Goal: Task Accomplishment & Management: Complete application form

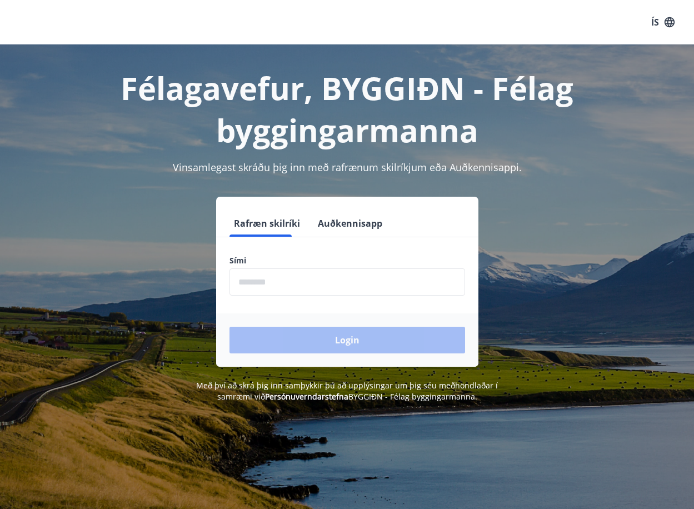
click at [307, 268] on input "phone" at bounding box center [348, 281] width 236 height 27
type input "********"
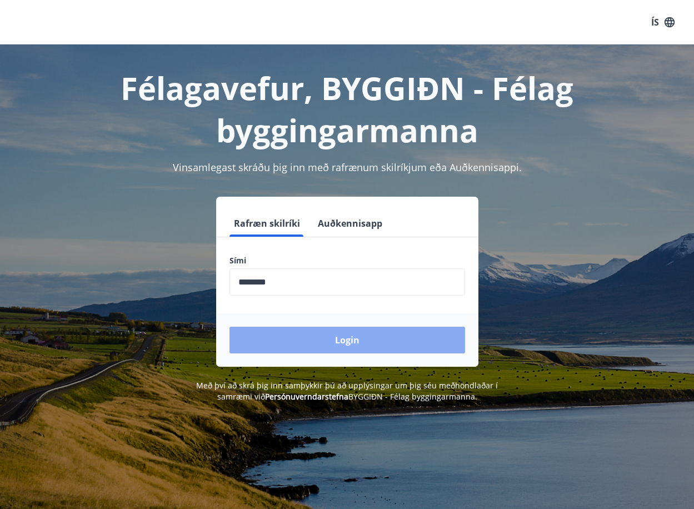
click at [280, 336] on button "Login" at bounding box center [348, 340] width 236 height 27
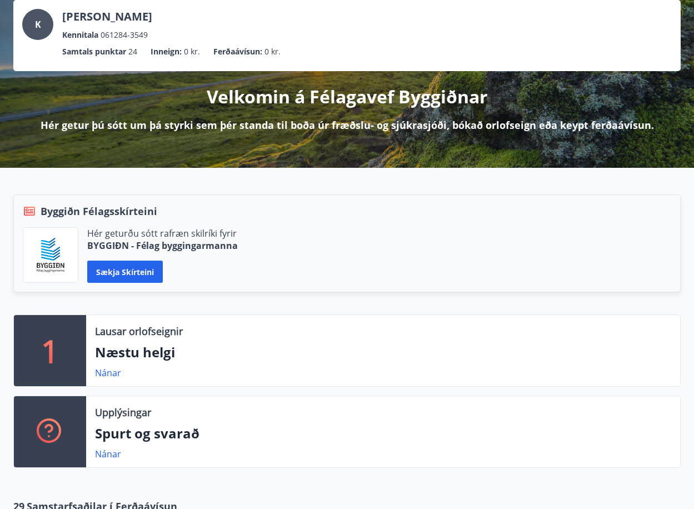
scroll to position [111, 0]
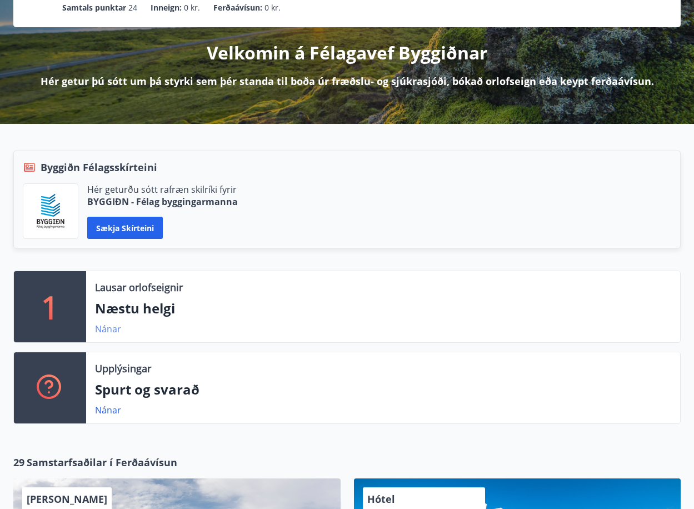
click at [106, 328] on link "Nánar" at bounding box center [108, 329] width 26 height 12
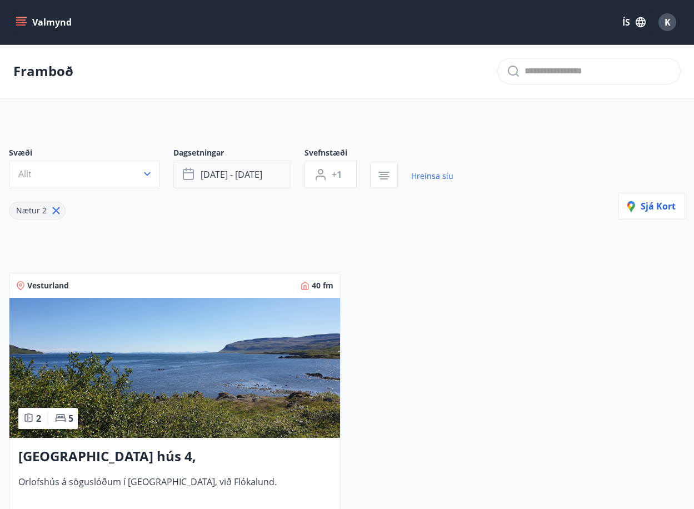
click at [201, 180] on span "[DATE] - [DATE]" at bounding box center [232, 174] width 62 height 12
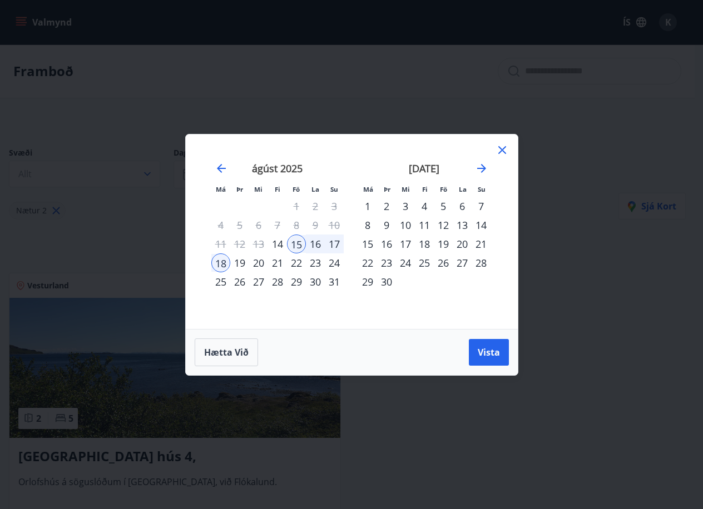
click at [278, 242] on div "14" at bounding box center [277, 244] width 19 height 19
click at [329, 246] on div "17" at bounding box center [334, 244] width 19 height 19
click at [477, 352] on span "Vista" at bounding box center [488, 352] width 22 height 12
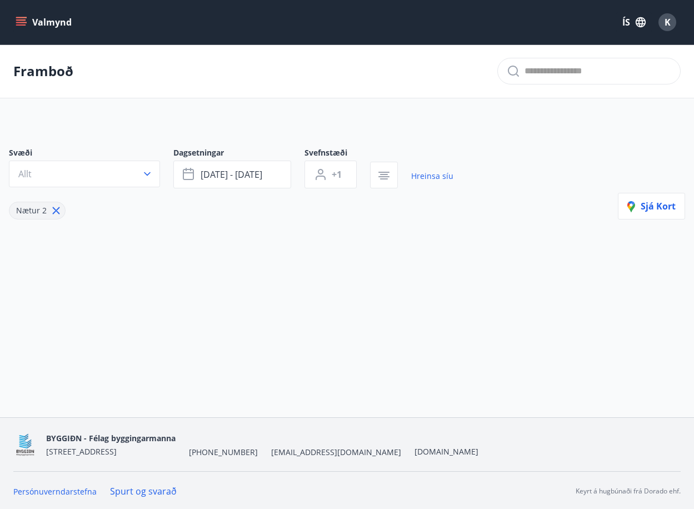
click at [53, 210] on icon at bounding box center [56, 211] width 12 height 12
type input "*"
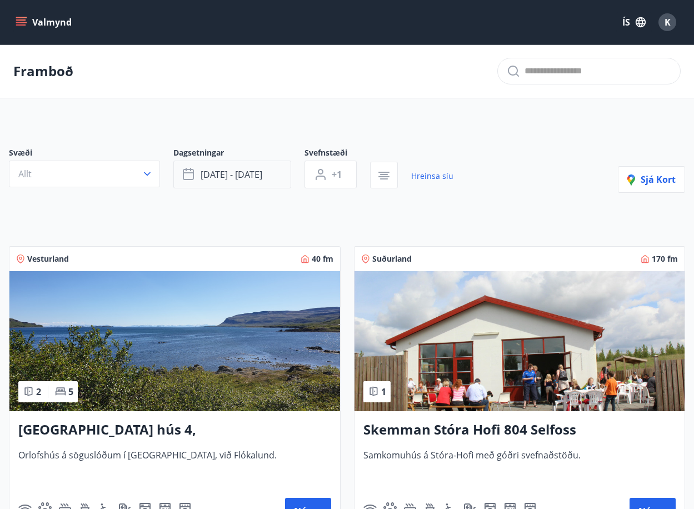
click at [243, 171] on span "[DATE] - [DATE]" at bounding box center [232, 174] width 62 height 12
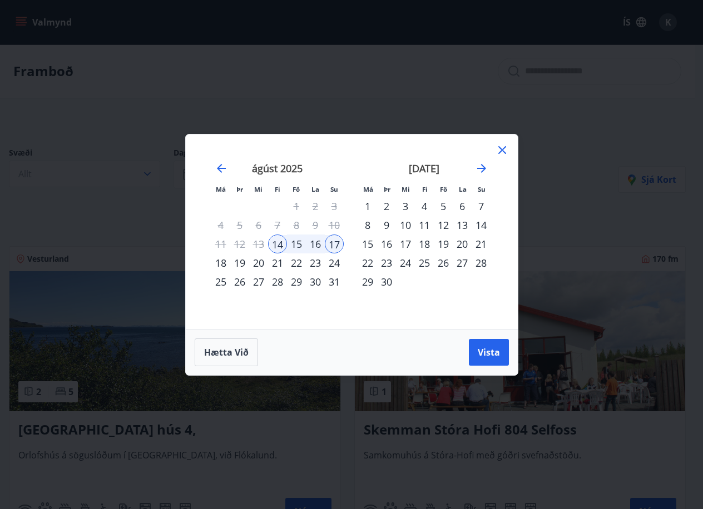
click at [277, 265] on div "21" at bounding box center [277, 262] width 19 height 19
click at [333, 263] on div "24" at bounding box center [334, 262] width 19 height 19
click at [481, 355] on span "Vista" at bounding box center [488, 352] width 22 height 12
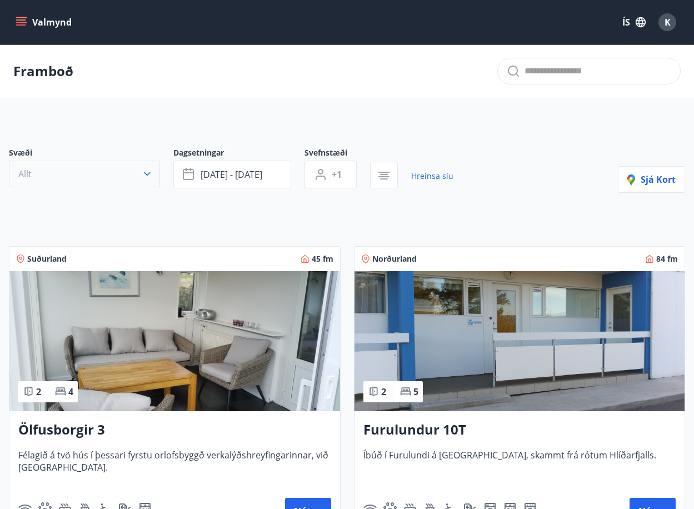
click at [140, 172] on button "Allt" at bounding box center [84, 174] width 151 height 27
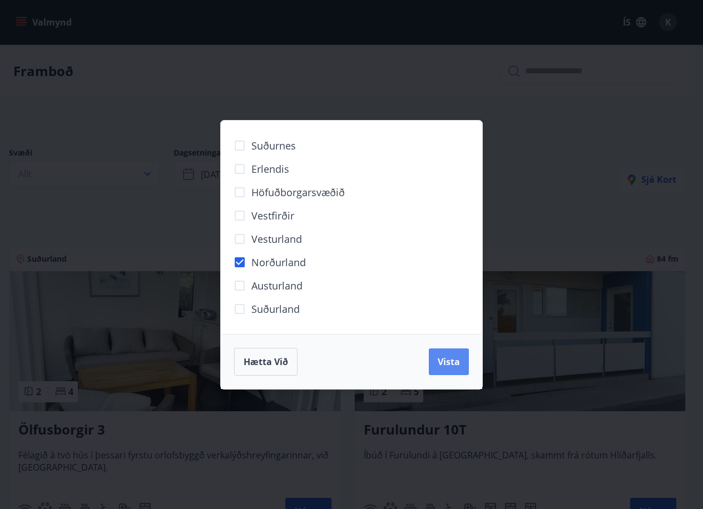
click at [446, 366] on span "Vista" at bounding box center [448, 362] width 22 height 12
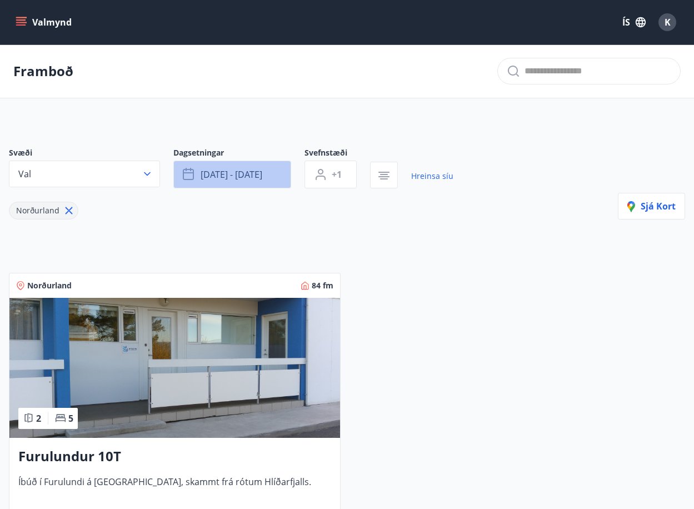
click at [235, 177] on span "[DATE] - [DATE]" at bounding box center [232, 174] width 62 height 12
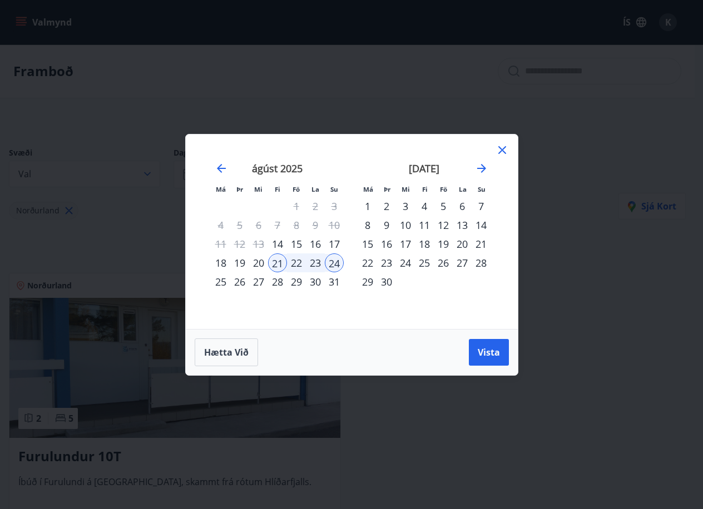
click at [497, 148] on icon at bounding box center [501, 149] width 13 height 13
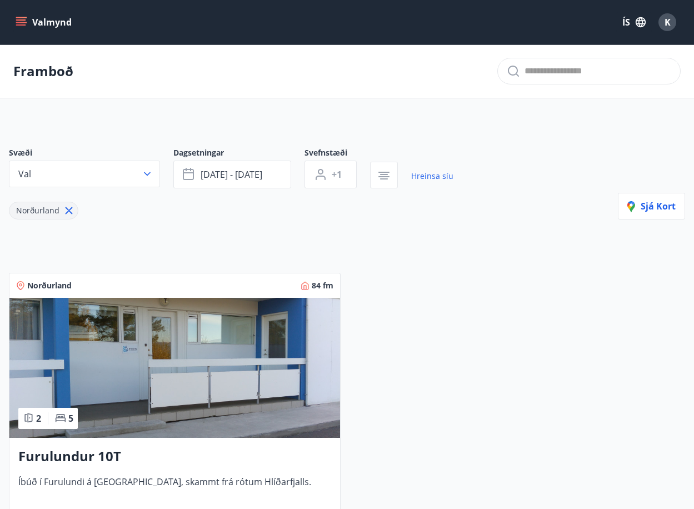
click at [71, 208] on icon at bounding box center [69, 210] width 7 height 7
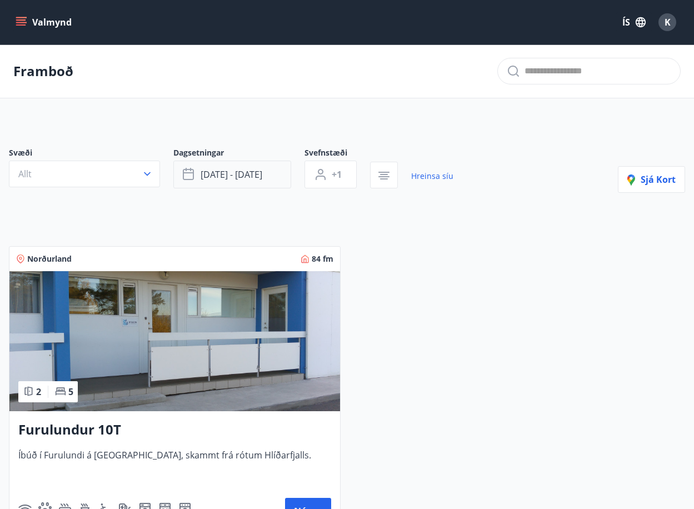
click at [275, 172] on button "[DATE] - [DATE]" at bounding box center [232, 175] width 118 height 28
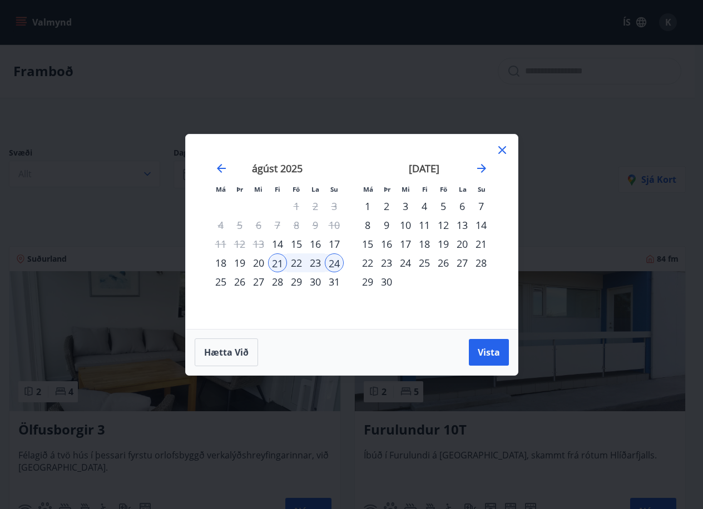
click at [275, 282] on div "28" at bounding box center [277, 281] width 19 height 19
click at [334, 286] on div "31" at bounding box center [334, 281] width 19 height 19
click at [498, 354] on span "Vista" at bounding box center [488, 352] width 22 height 12
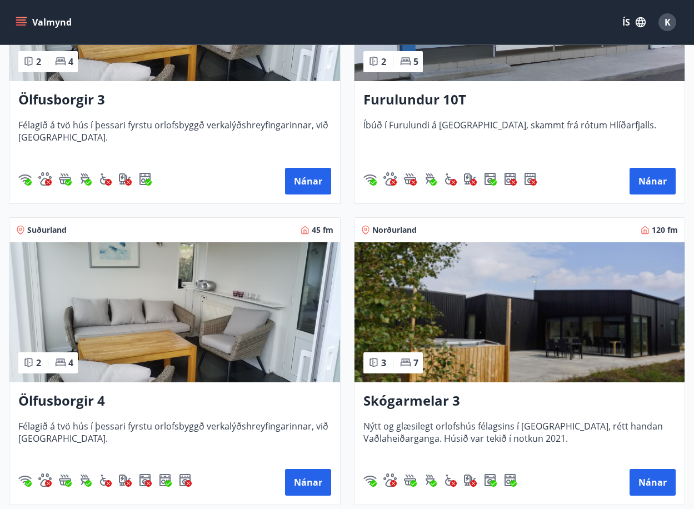
scroll to position [945, 0]
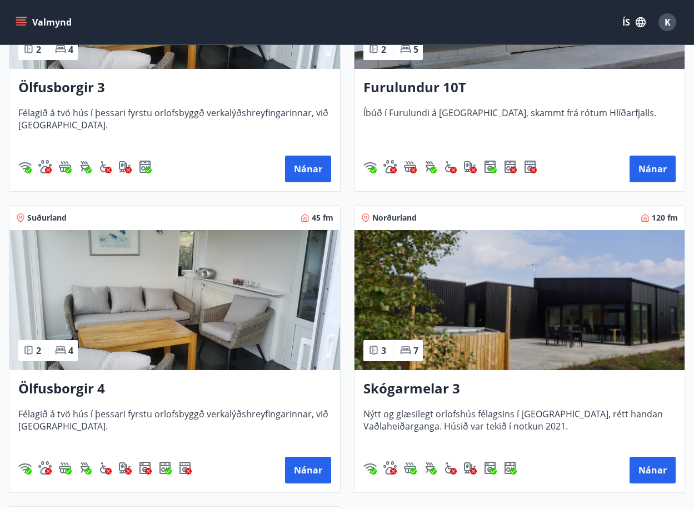
click at [409, 389] on h3 "Skógarmelar 3" at bounding box center [520, 389] width 313 height 20
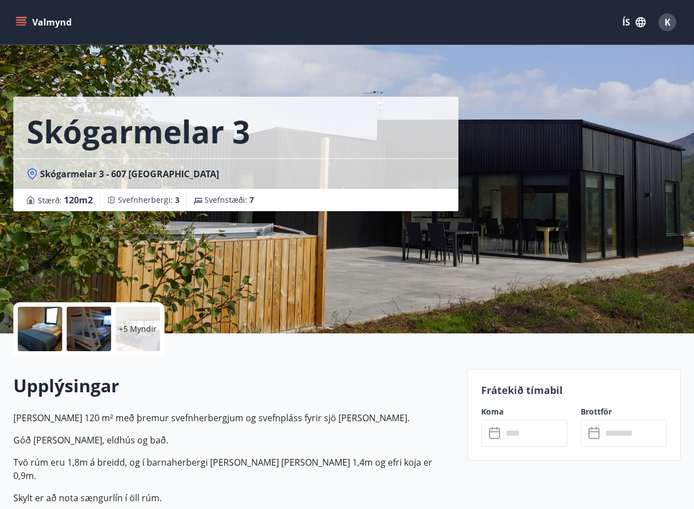
click at [526, 432] on input "text" at bounding box center [535, 433] width 65 height 27
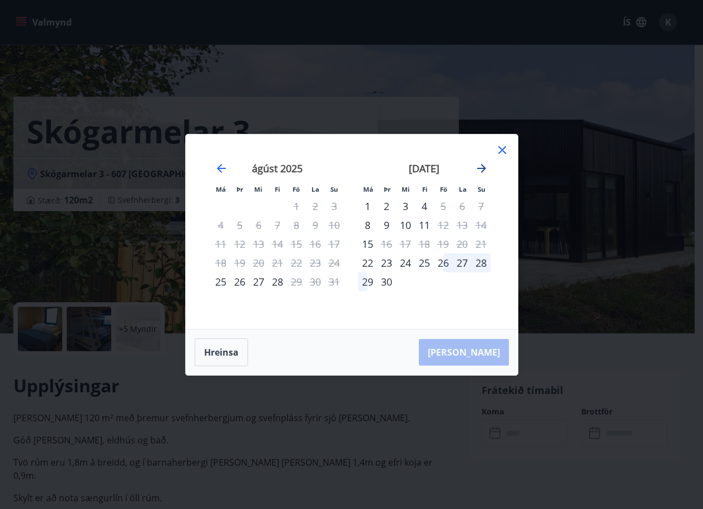
click at [483, 167] on icon "Move forward to switch to the next month." at bounding box center [481, 168] width 9 height 9
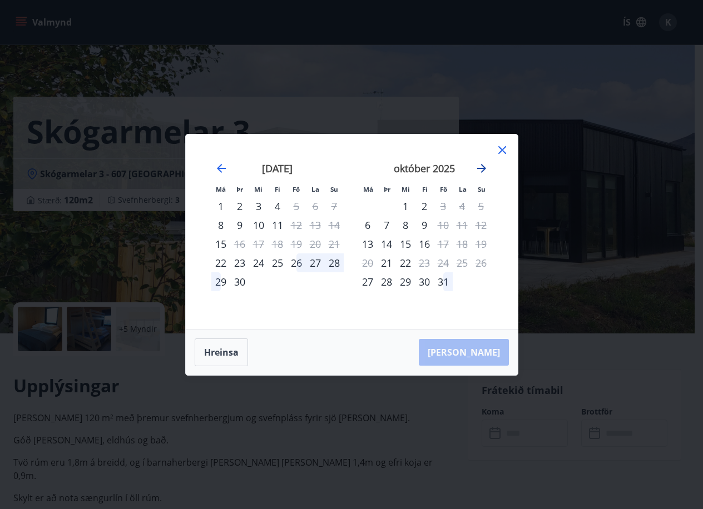
click at [484, 168] on icon "Move forward to switch to the next month." at bounding box center [481, 168] width 9 height 9
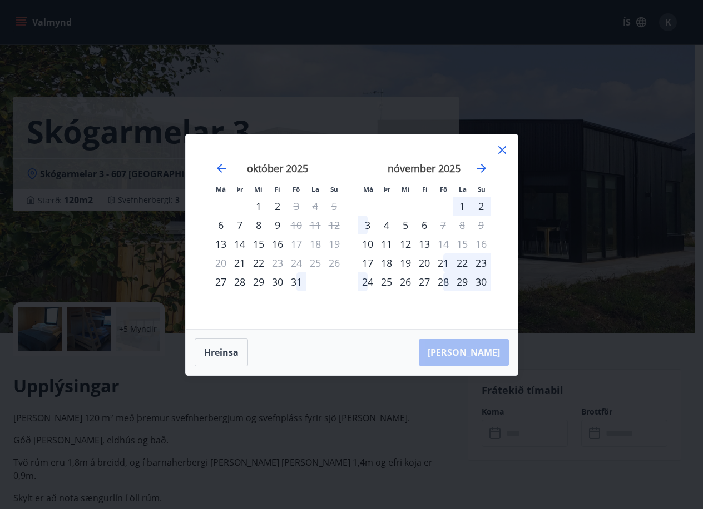
click at [496, 149] on icon at bounding box center [501, 149] width 13 height 13
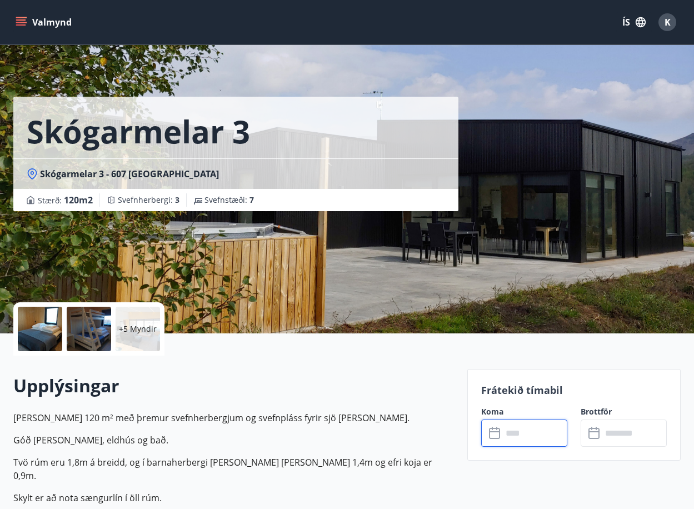
click at [23, 11] on div "Valmynd ÍS K" at bounding box center [347, 22] width 668 height 27
click at [22, 16] on button "Valmynd" at bounding box center [44, 22] width 63 height 20
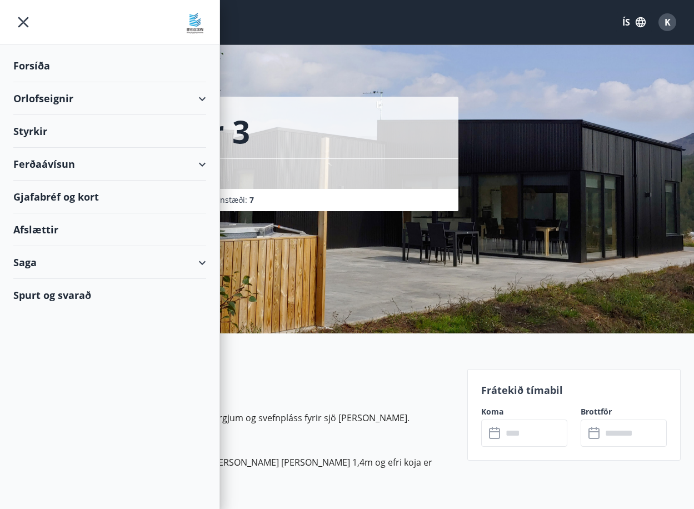
click at [206, 98] on div "Orlofseignir" at bounding box center [109, 98] width 193 height 33
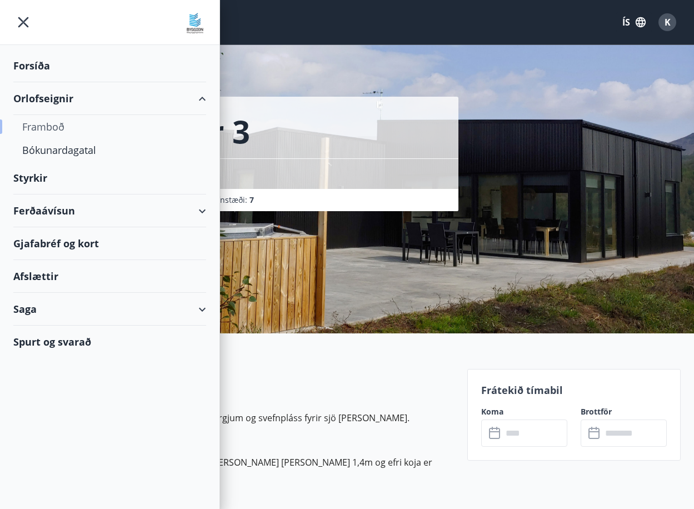
click at [67, 130] on div "Framboð" at bounding box center [109, 126] width 175 height 23
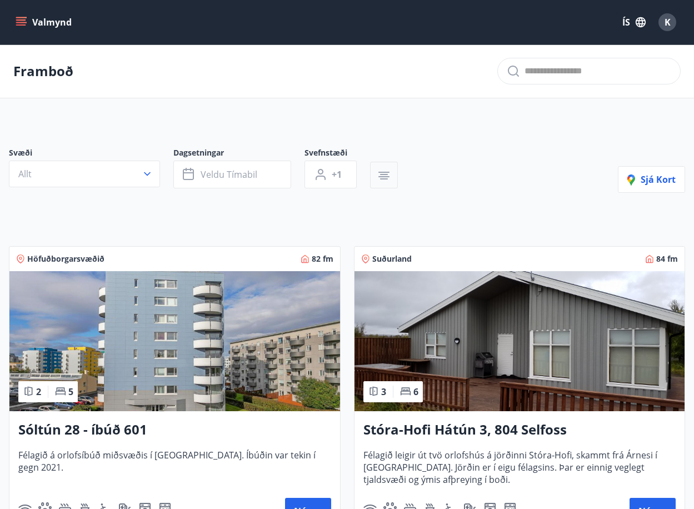
click at [386, 175] on icon "button" at bounding box center [384, 174] width 8 height 1
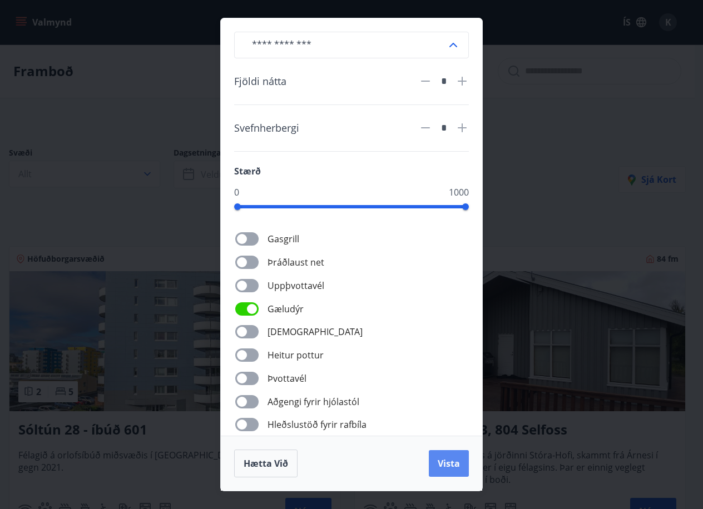
click at [452, 464] on span "Vista" at bounding box center [448, 463] width 22 height 12
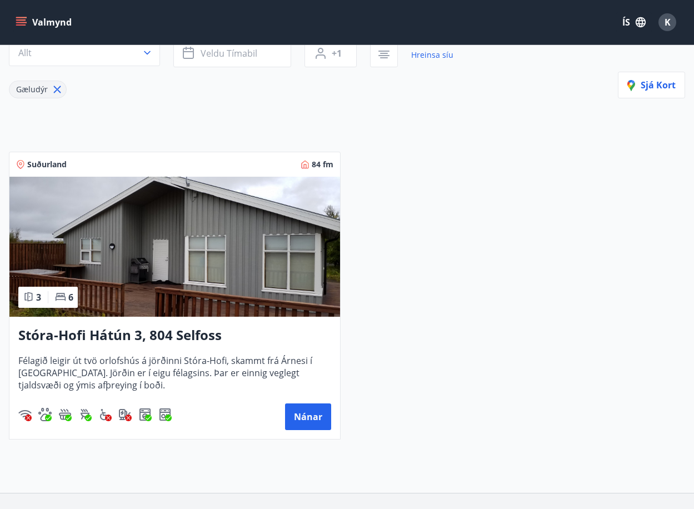
scroll to position [198, 0]
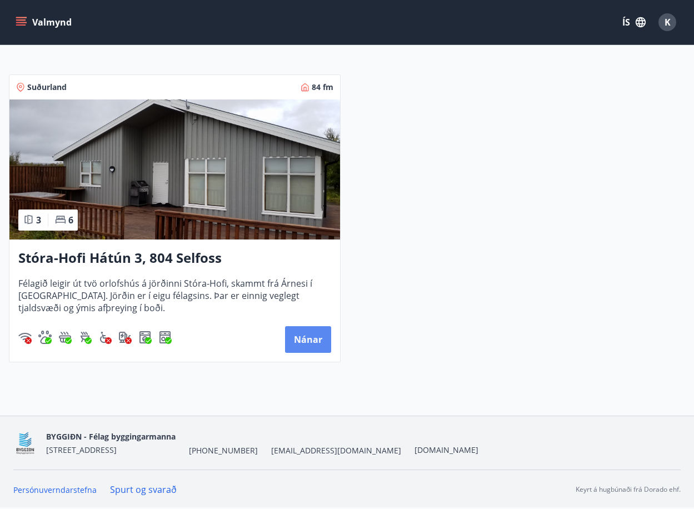
click at [299, 338] on button "Nánar" at bounding box center [308, 339] width 46 height 27
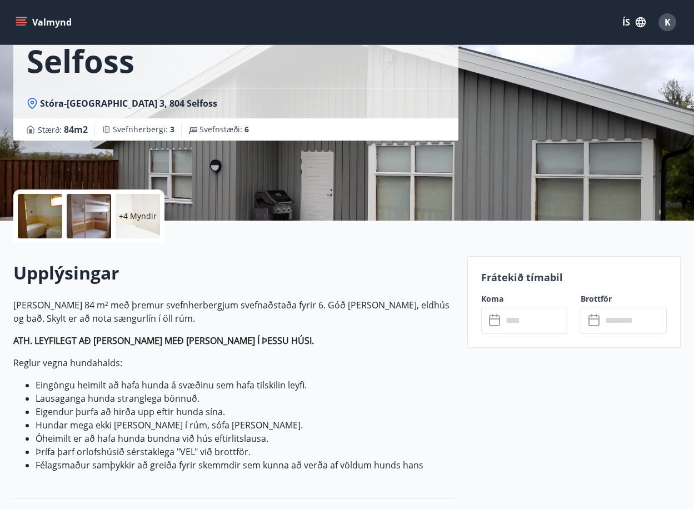
scroll to position [278, 0]
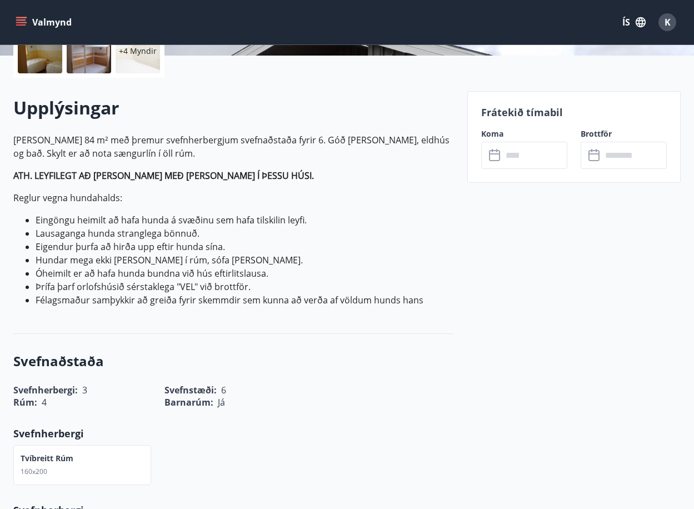
click at [533, 150] on input "text" at bounding box center [535, 155] width 65 height 27
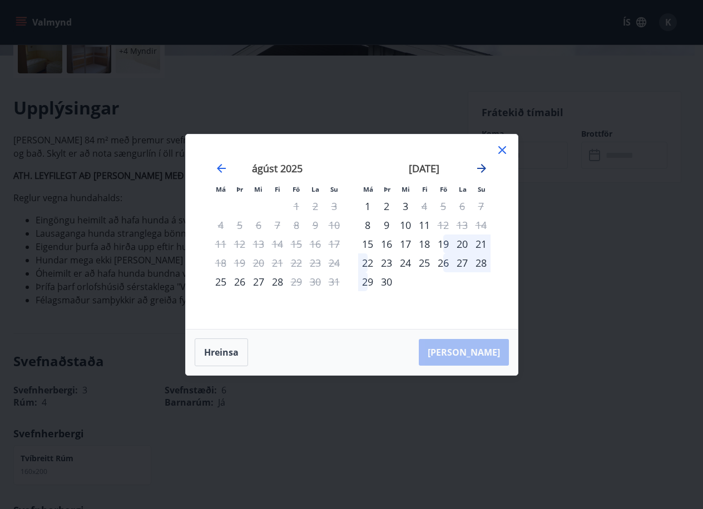
click at [479, 166] on icon "Move forward to switch to the next month." at bounding box center [481, 168] width 13 height 13
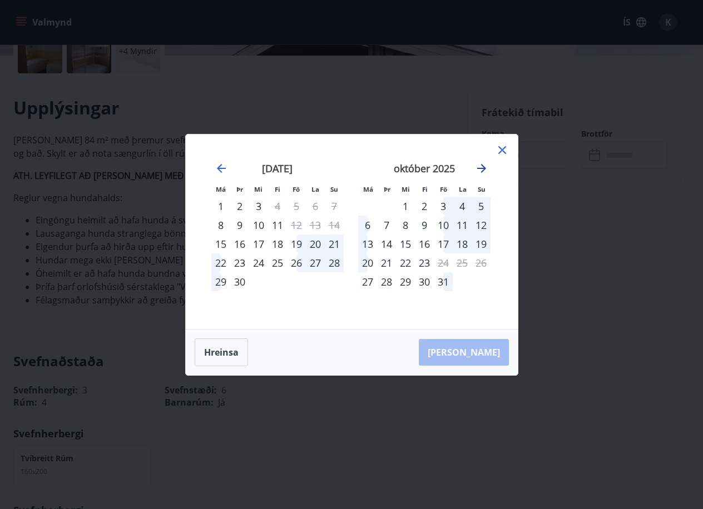
click at [479, 166] on icon "Move forward to switch to the next month." at bounding box center [481, 168] width 13 height 13
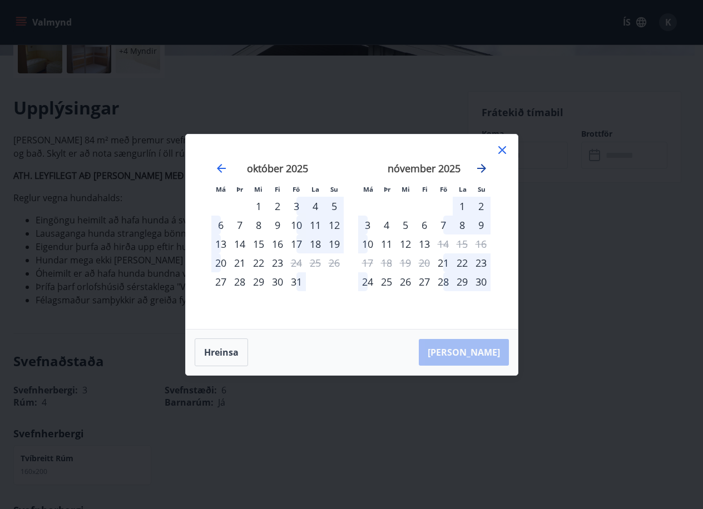
click at [479, 166] on icon "Move forward to switch to the next month." at bounding box center [481, 168] width 13 height 13
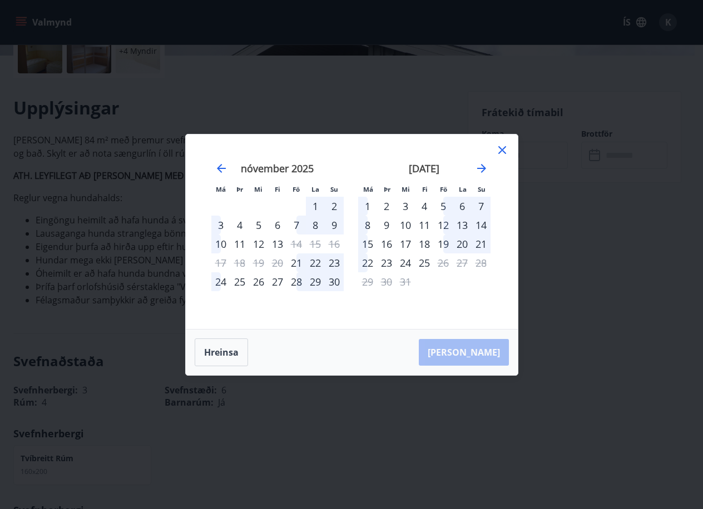
click at [498, 150] on icon at bounding box center [501, 149] width 13 height 13
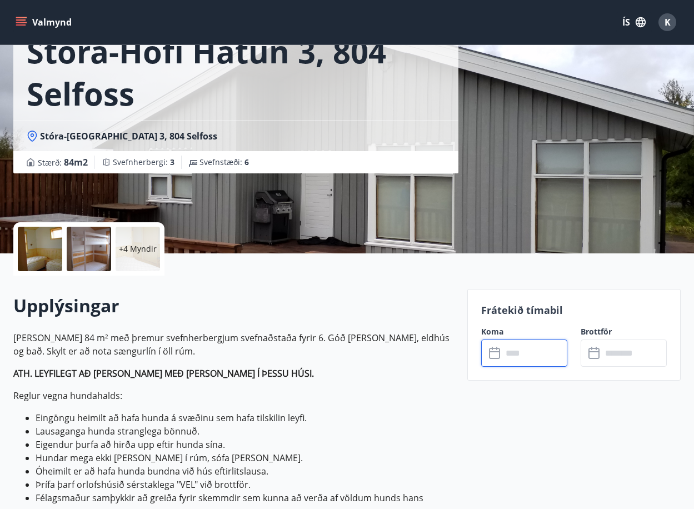
scroll to position [0, 0]
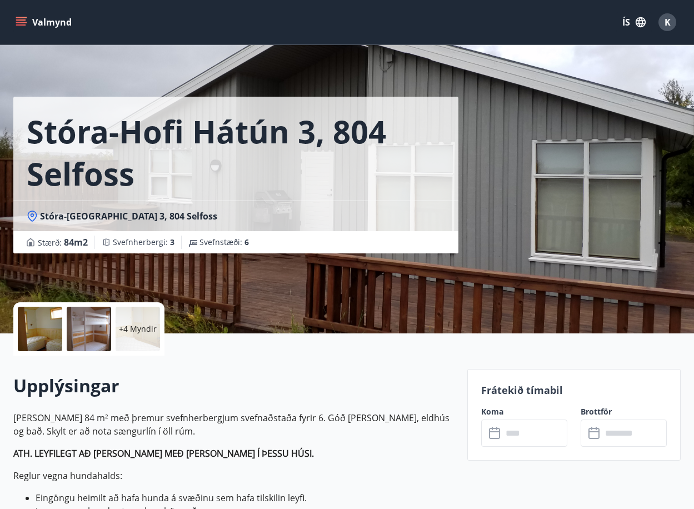
click at [19, 21] on icon "menu" at bounding box center [21, 19] width 10 height 1
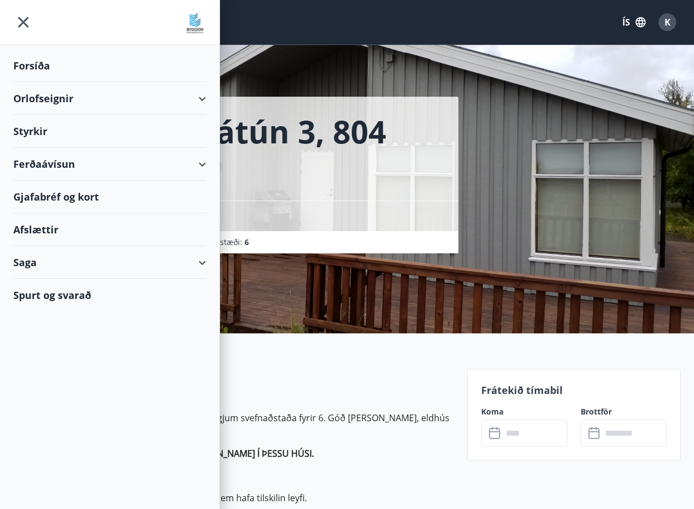
click at [30, 56] on div "Forsíða" at bounding box center [109, 65] width 193 height 33
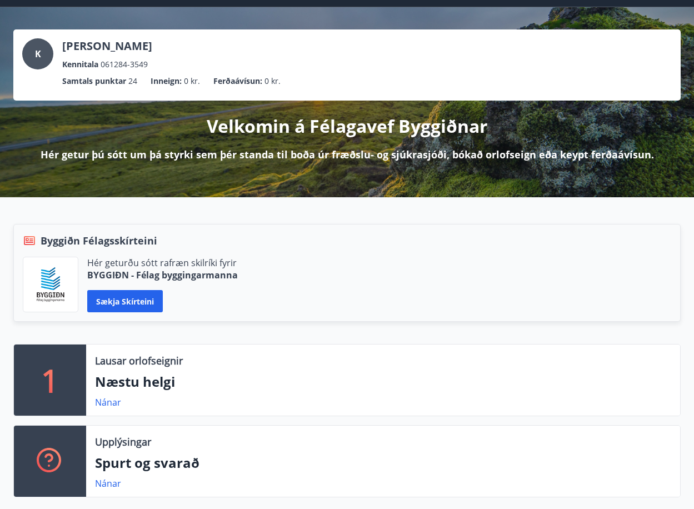
scroll to position [56, 0]
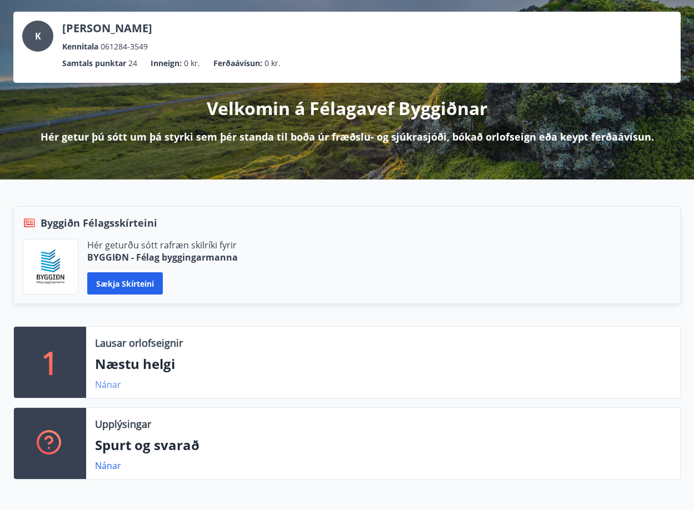
click at [107, 390] on link "Nánar" at bounding box center [108, 385] width 26 height 12
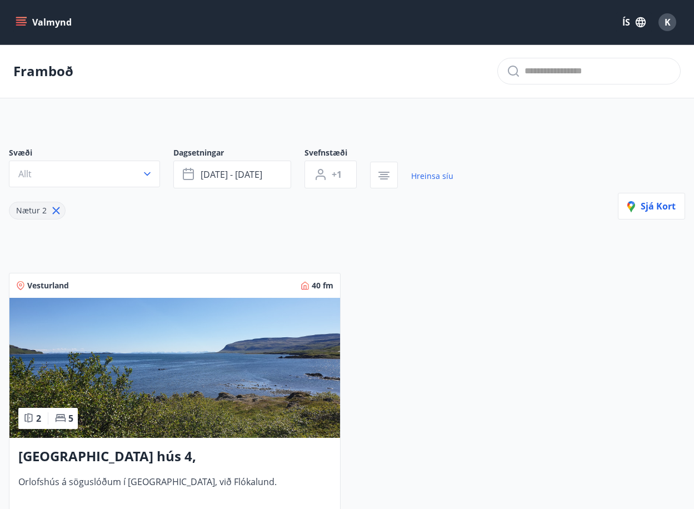
click at [52, 210] on icon at bounding box center [56, 211] width 12 height 12
type input "*"
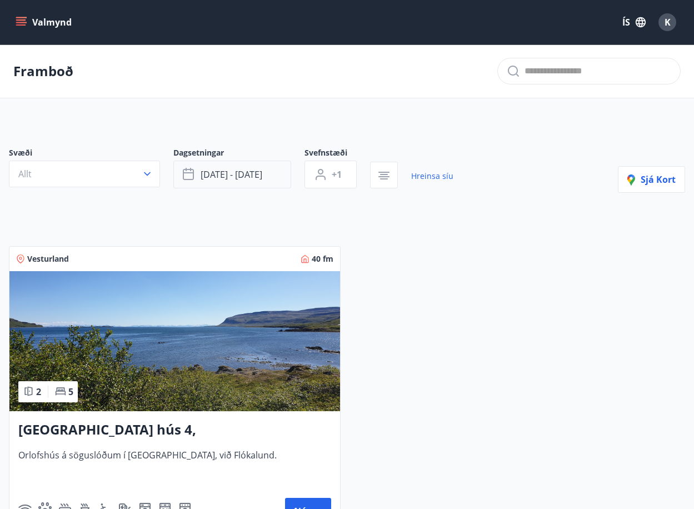
click at [245, 172] on span "[DATE] - [DATE]" at bounding box center [232, 174] width 62 height 12
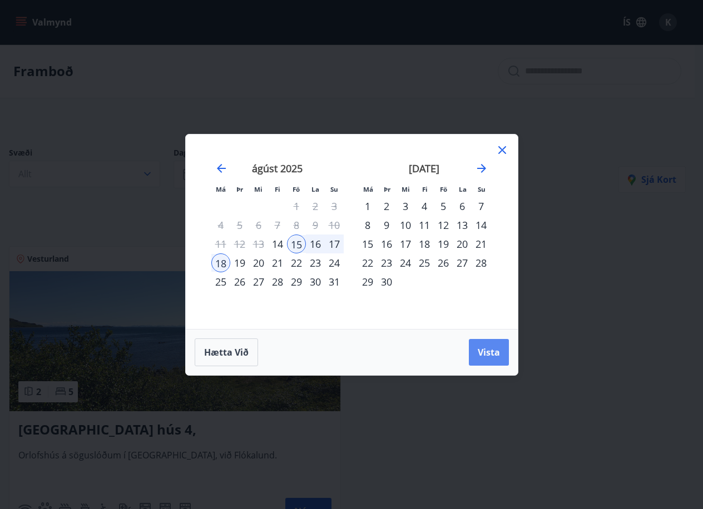
click at [488, 359] on button "Vista" at bounding box center [489, 352] width 40 height 27
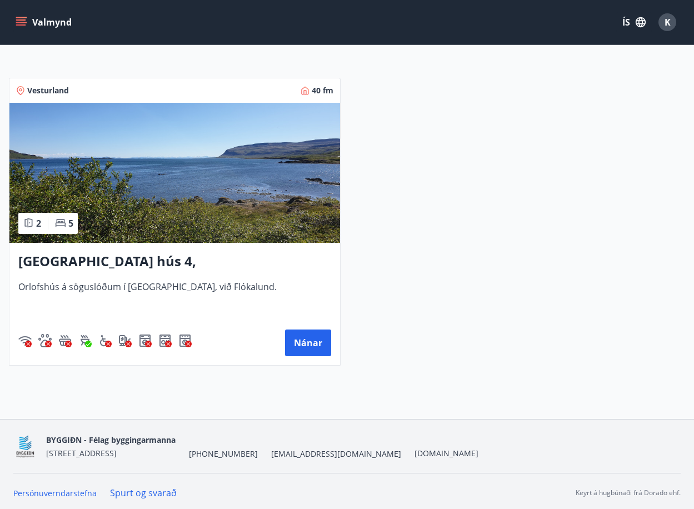
scroll to position [172, 0]
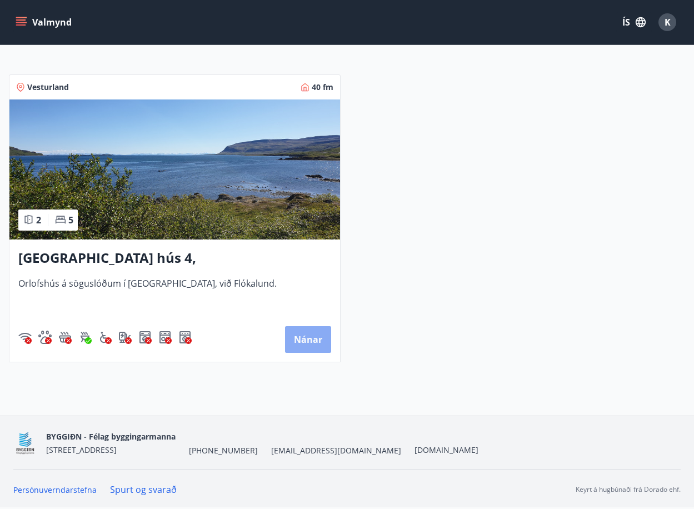
click at [312, 332] on button "Nánar" at bounding box center [308, 339] width 46 height 27
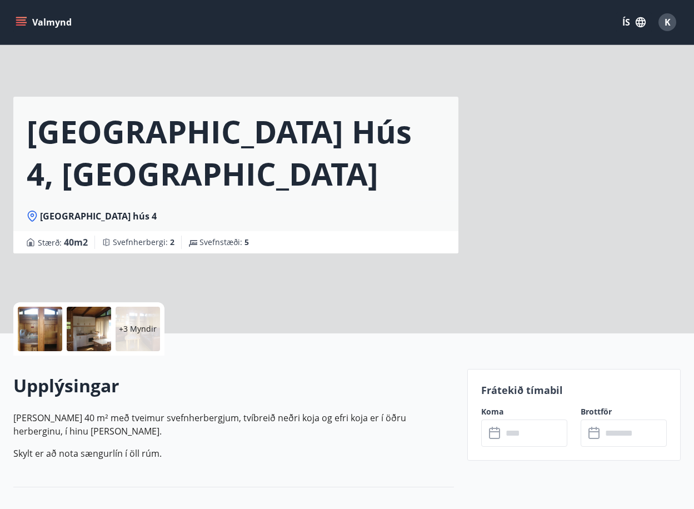
click at [77, 334] on div at bounding box center [89, 329] width 44 height 44
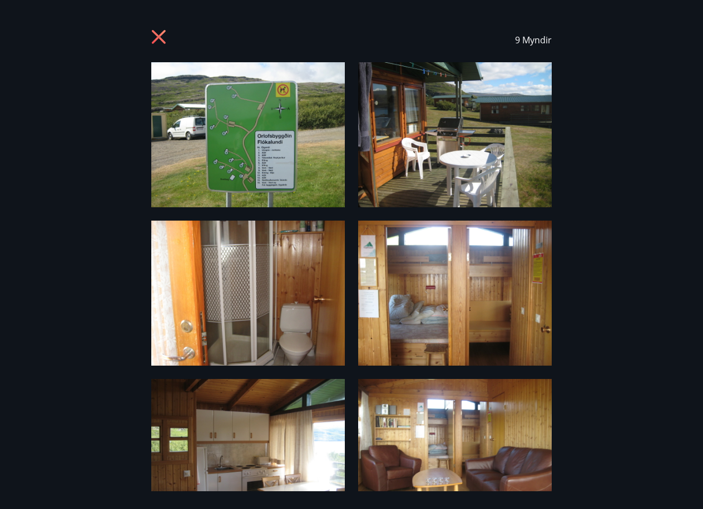
click at [153, 42] on icon at bounding box center [159, 37] width 14 height 14
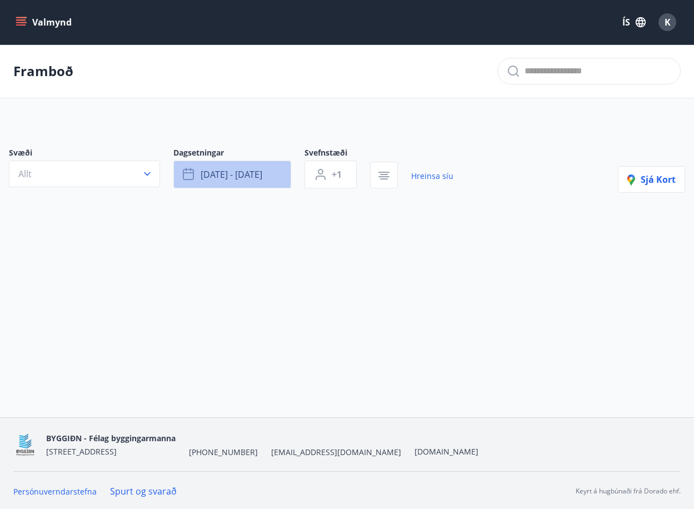
click at [239, 177] on span "[DATE] - [DATE]" at bounding box center [232, 174] width 62 height 12
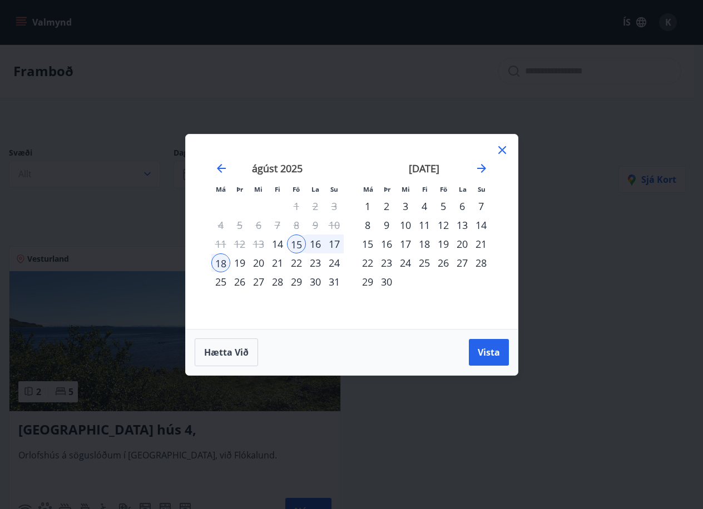
click at [296, 262] on div "22" at bounding box center [296, 262] width 19 height 19
click at [331, 262] on div "24" at bounding box center [334, 262] width 19 height 19
click at [495, 350] on span "Vista" at bounding box center [488, 352] width 22 height 12
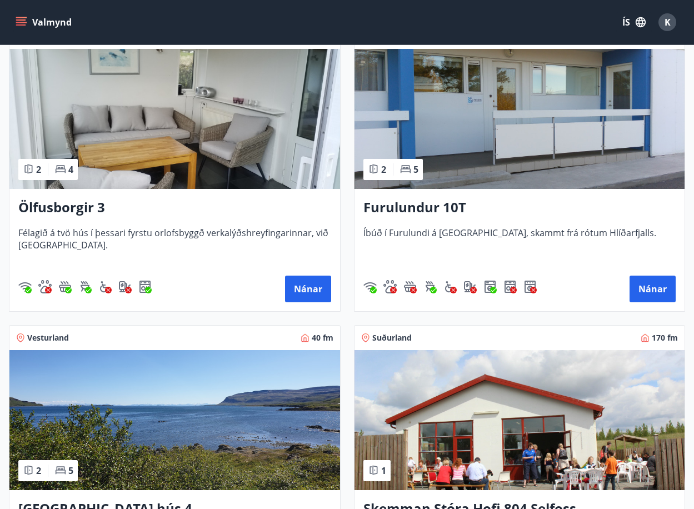
scroll to position [167, 0]
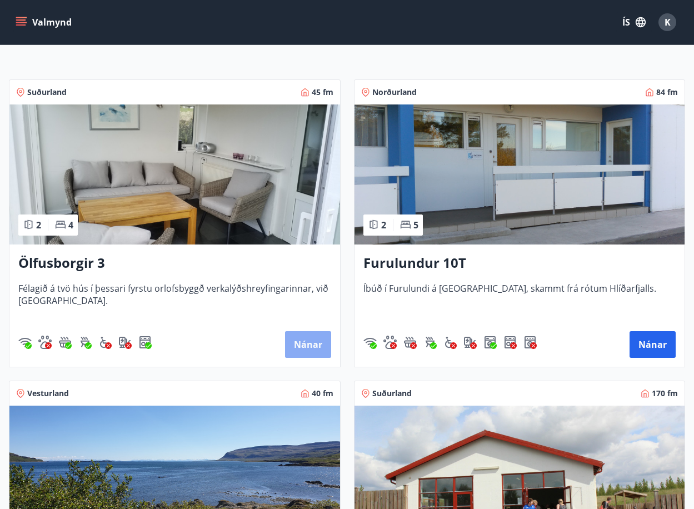
click at [305, 348] on button "Nánar" at bounding box center [308, 344] width 46 height 27
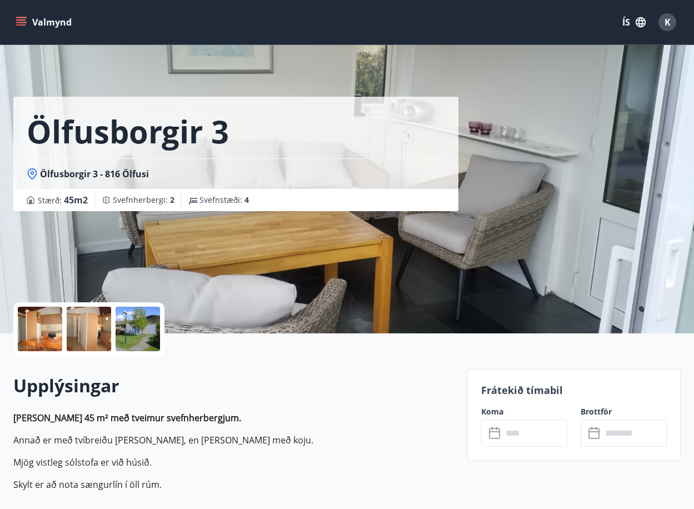
click at [61, 332] on div at bounding box center [40, 329] width 44 height 44
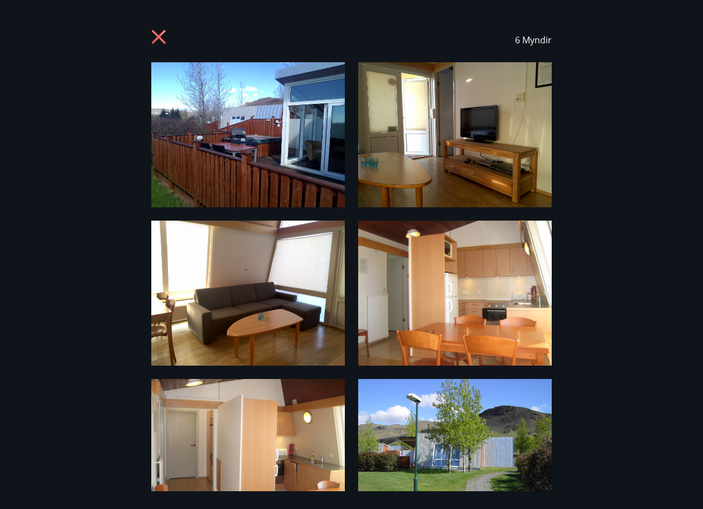
click at [161, 37] on icon at bounding box center [160, 38] width 18 height 18
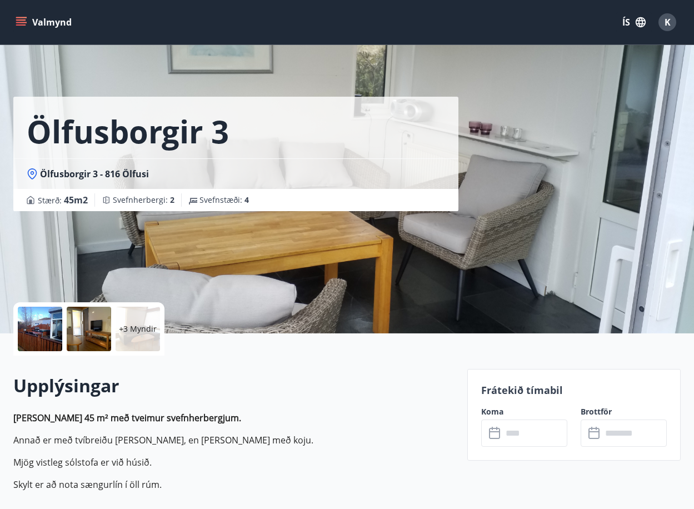
click at [665, 17] on span "K" at bounding box center [668, 22] width 6 height 12
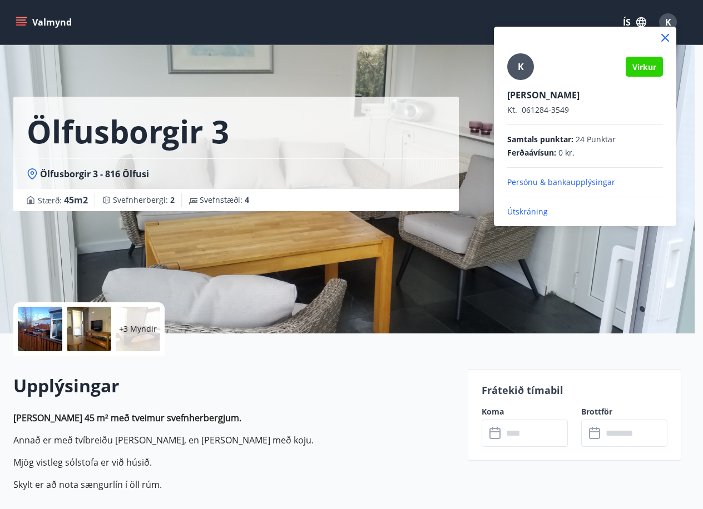
click at [514, 70] on div "K" at bounding box center [520, 66] width 27 height 27
click at [514, 82] on input "K" at bounding box center [582, 88] width 151 height 12
click at [667, 37] on icon at bounding box center [664, 37] width 13 height 13
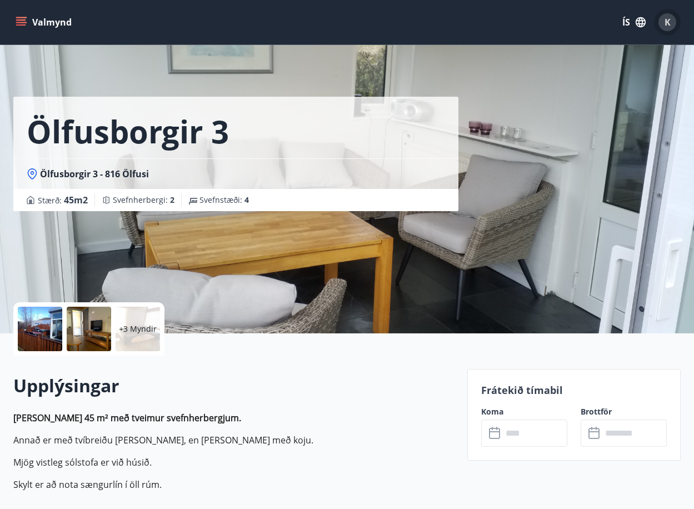
click at [674, 22] on div "K" at bounding box center [668, 22] width 18 height 18
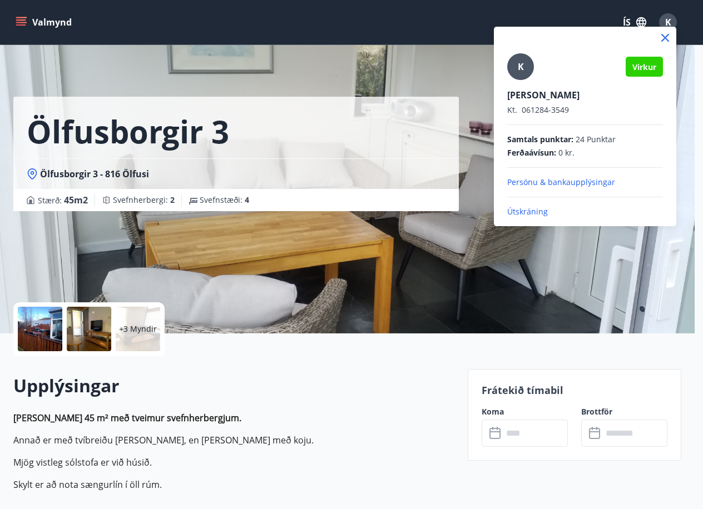
click at [453, 43] on div at bounding box center [351, 254] width 703 height 509
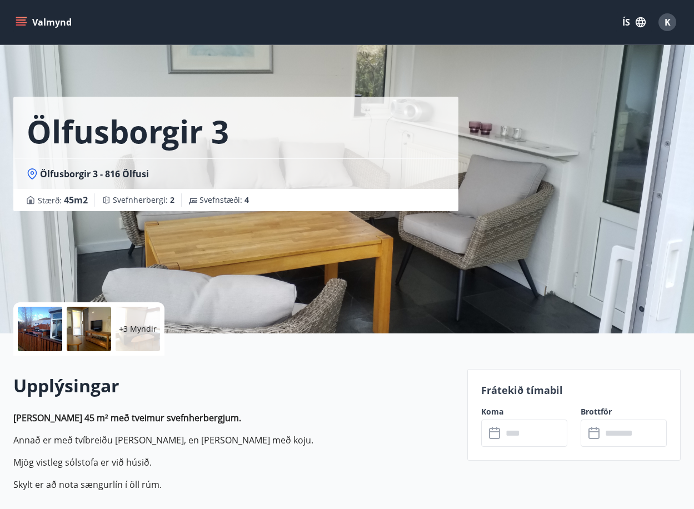
click at [20, 19] on icon "menu" at bounding box center [21, 22] width 11 height 11
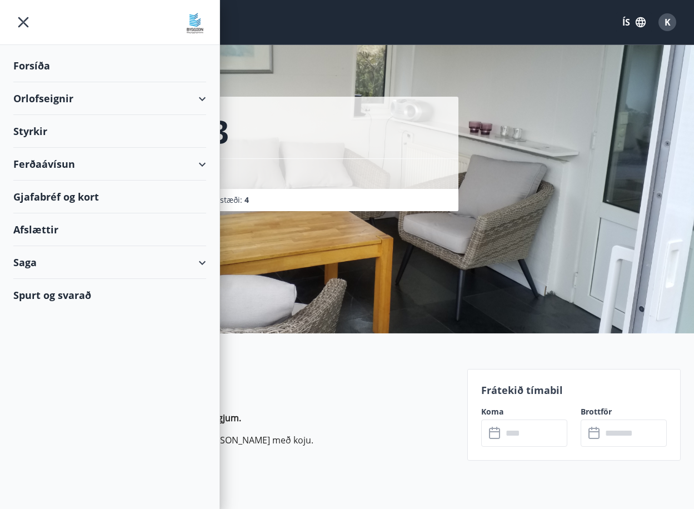
click at [59, 200] on div "Gjafabréf og kort" at bounding box center [109, 197] width 193 height 33
click at [203, 161] on div "Ferðaávísun" at bounding box center [109, 164] width 193 height 33
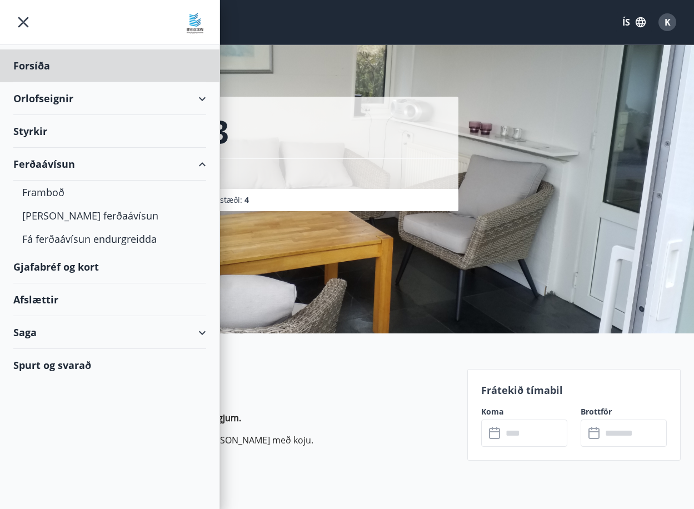
click at [36, 82] on div "Styrkir" at bounding box center [109, 65] width 193 height 33
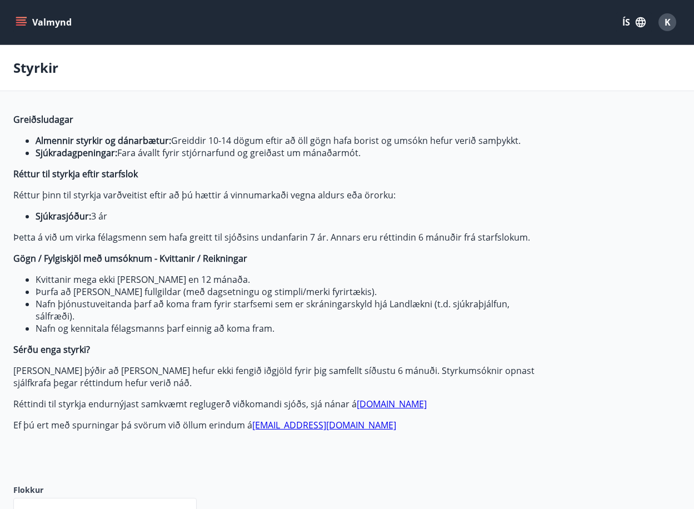
type input "***"
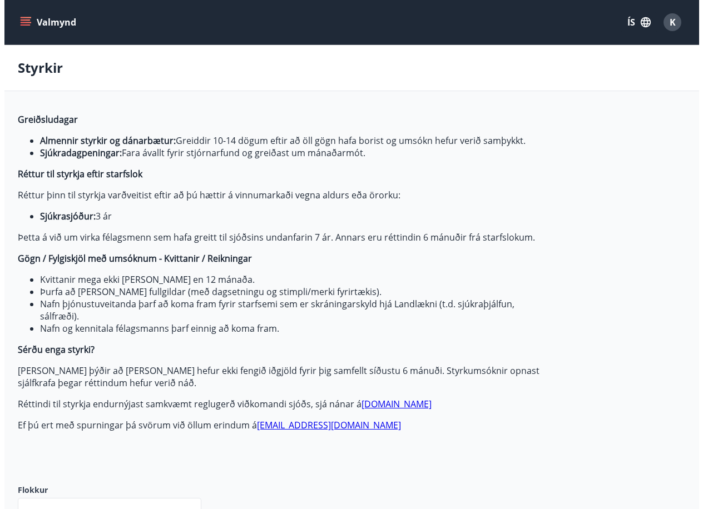
scroll to position [334, 0]
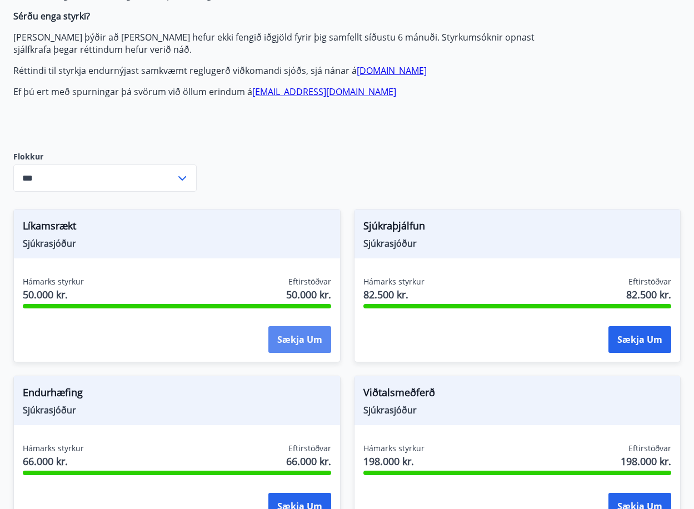
click at [304, 346] on button "Sækja um" at bounding box center [299, 339] width 63 height 27
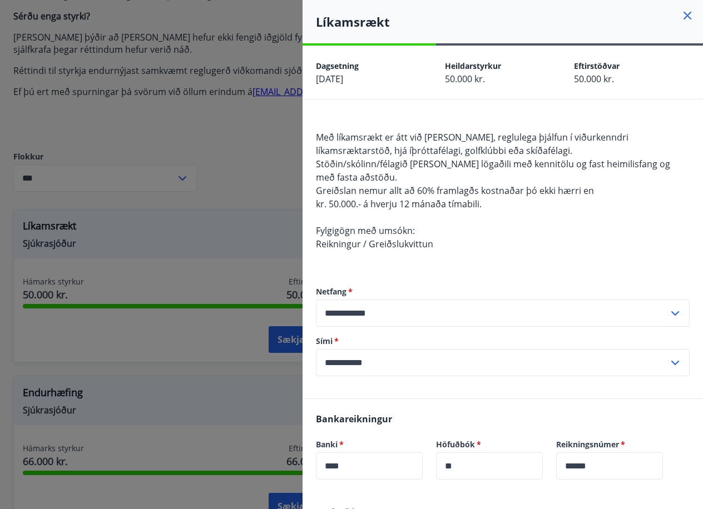
click at [523, 257] on div "Með líkamsrækt er átt við [PERSON_NAME], reglulega þjálfun í viðurkenndri líkam…" at bounding box center [503, 190] width 374 height 147
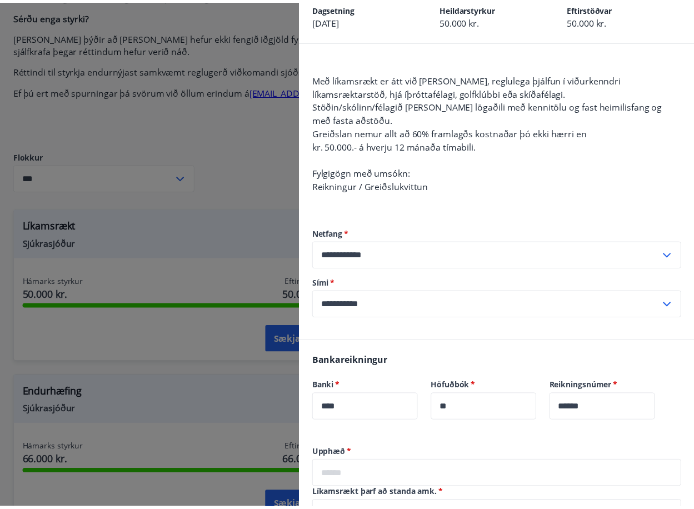
scroll to position [0, 0]
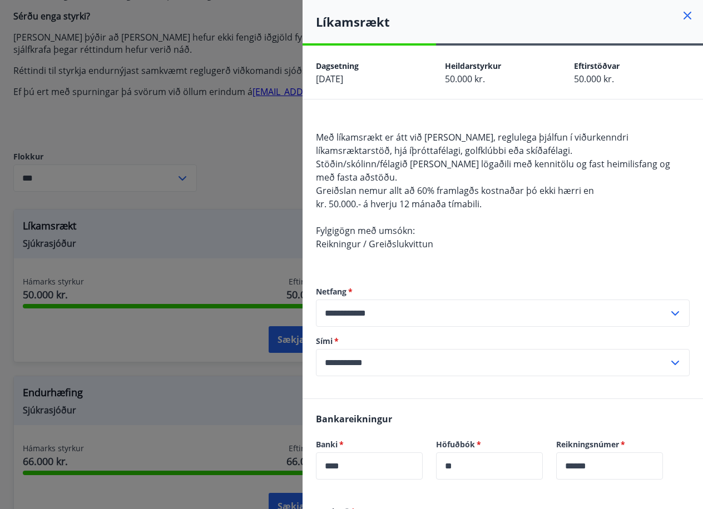
click at [686, 15] on icon at bounding box center [687, 16] width 2 height 2
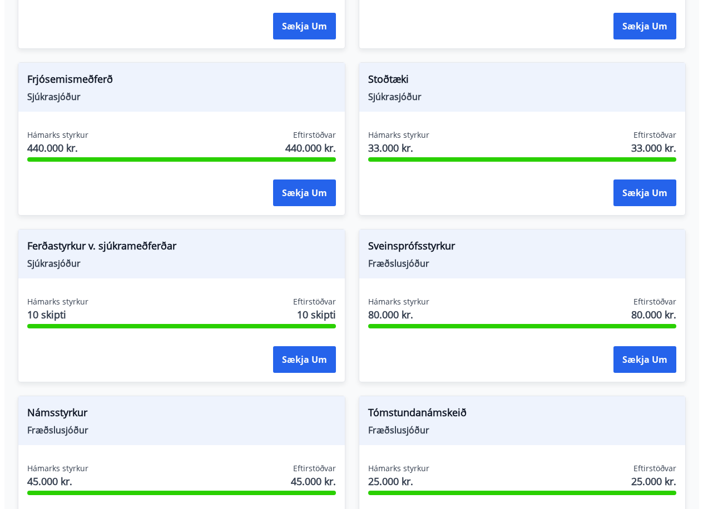
scroll to position [1334, 0]
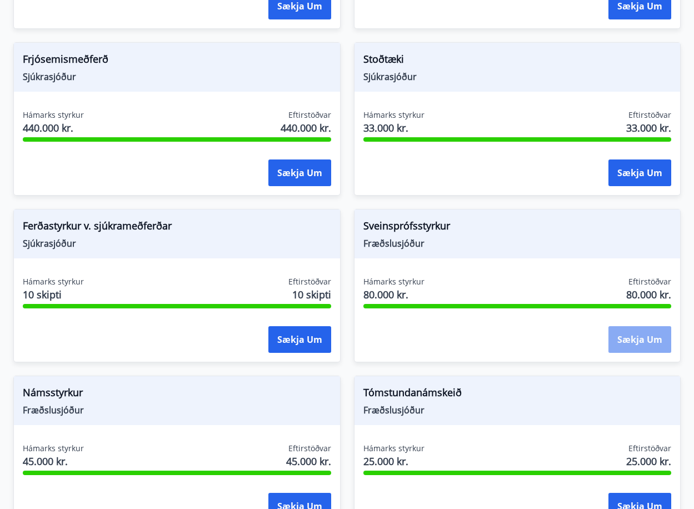
click at [631, 337] on button "Sækja um" at bounding box center [640, 339] width 63 height 27
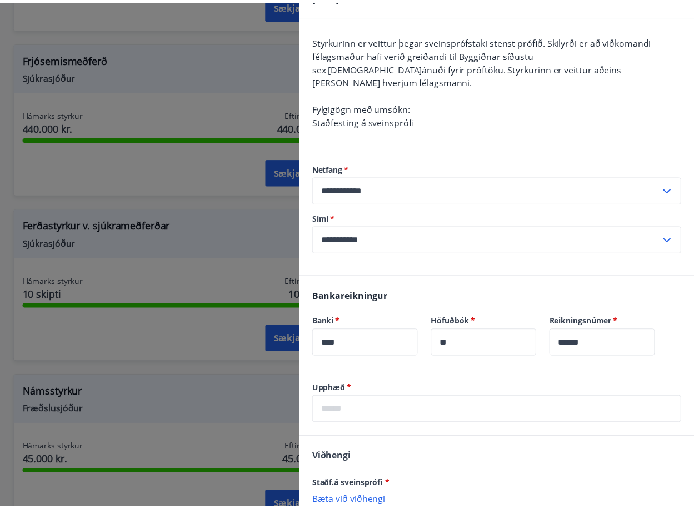
scroll to position [0, 0]
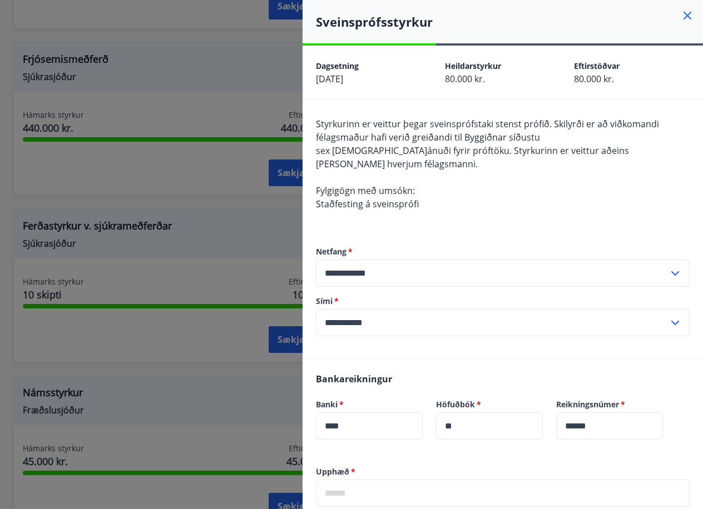
click at [680, 13] on icon at bounding box center [686, 15] width 13 height 13
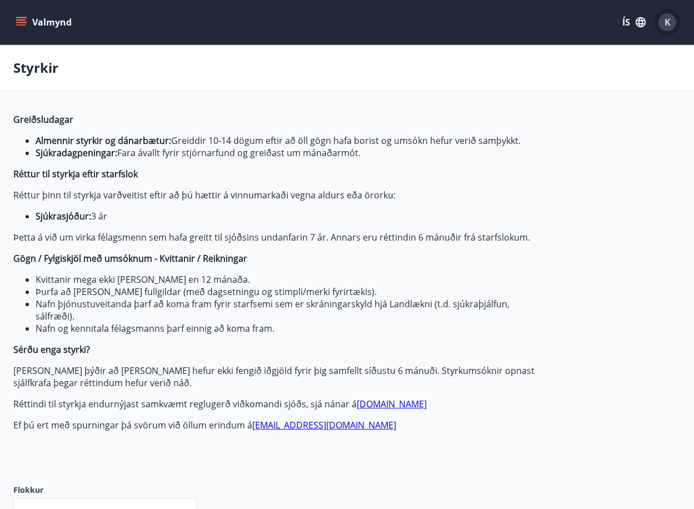
click at [665, 24] on span "K" at bounding box center [668, 22] width 6 height 12
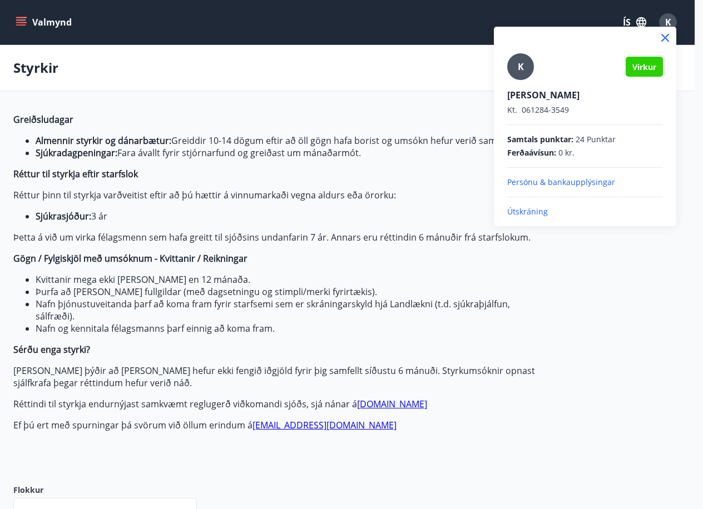
click at [526, 208] on p "Útskráning" at bounding box center [585, 211] width 156 height 11
